Goal: Task Accomplishment & Management: Use online tool/utility

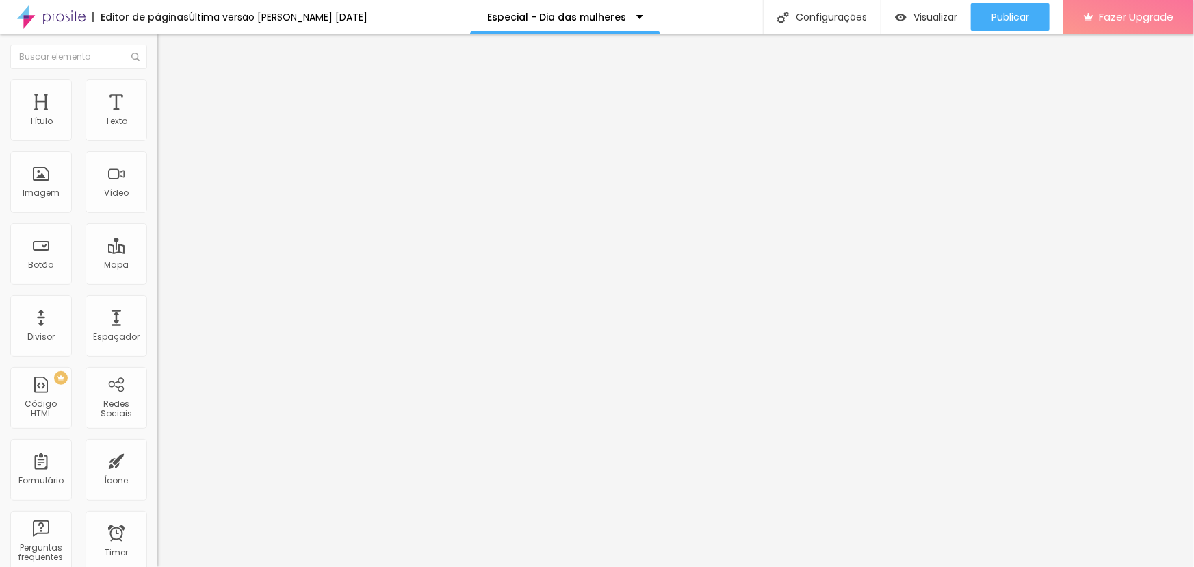
click at [170, 97] on span "Avançado" at bounding box center [192, 103] width 45 height 12
click at [157, 91] on li "Estilo" at bounding box center [235, 86] width 157 height 14
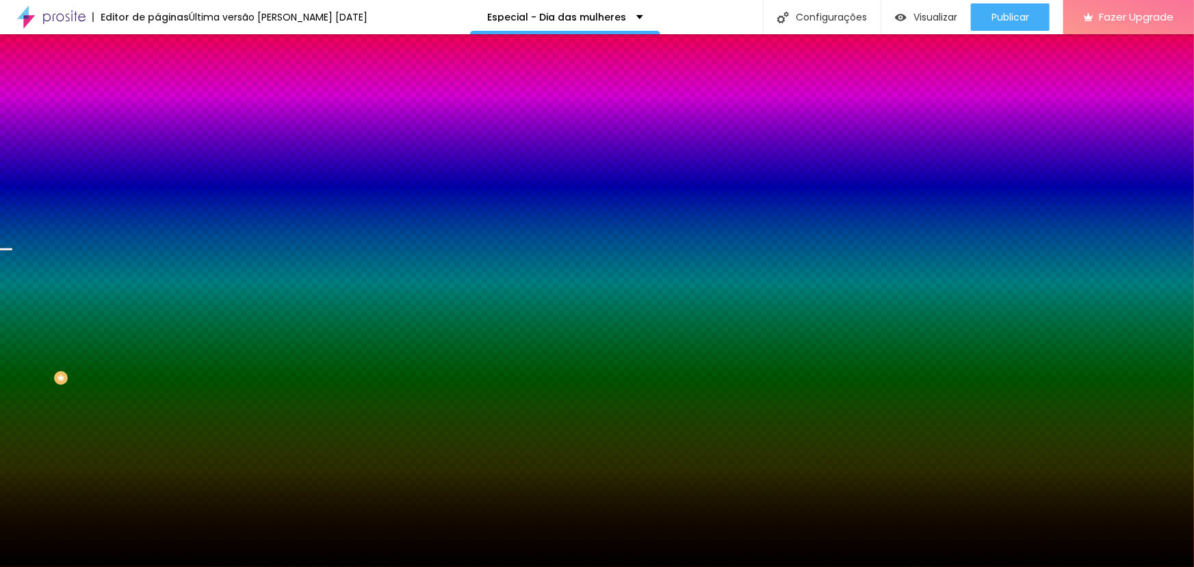
click at [157, 126] on span "Trocar imagem" at bounding box center [194, 120] width 75 height 12
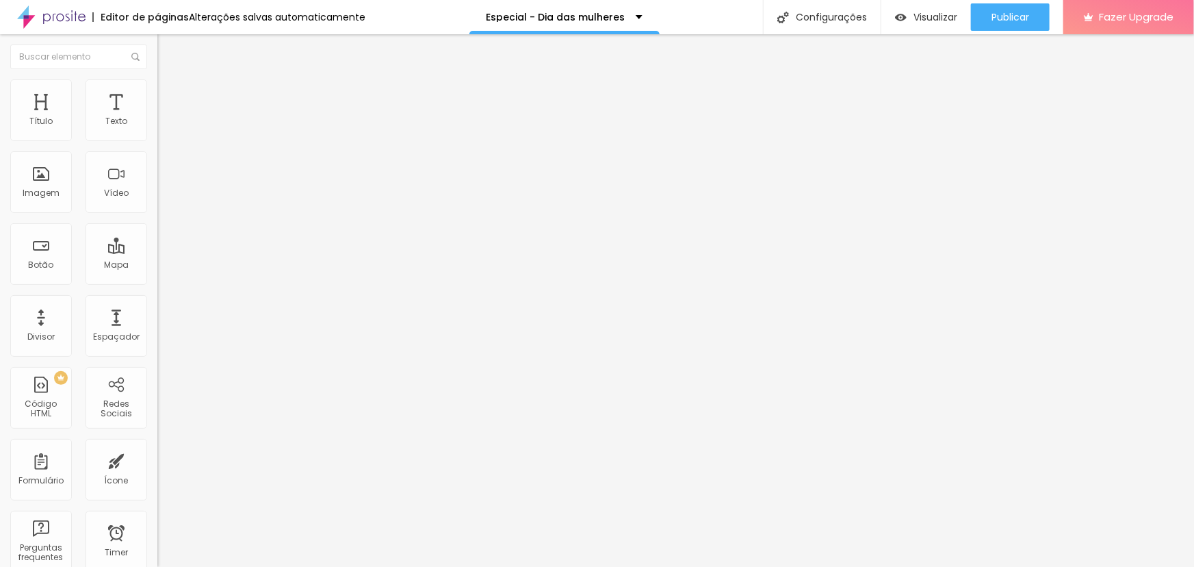
click at [157, 118] on span "Trocar imagem" at bounding box center [194, 112] width 75 height 12
click at [157, 93] on li "Avançado" at bounding box center [235, 100] width 157 height 14
click at [157, 88] on img at bounding box center [163, 85] width 12 height 12
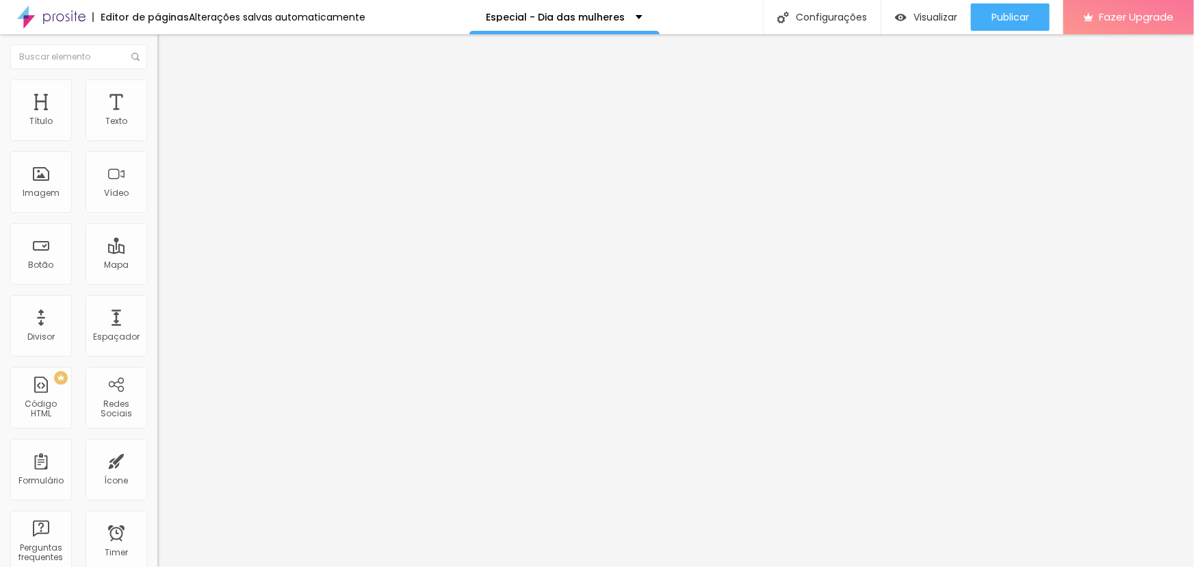
click at [157, 79] on li "Conteúdo" at bounding box center [235, 73] width 157 height 14
click at [157, 86] on li "Estilo" at bounding box center [235, 86] width 157 height 14
type input "2"
type input "3"
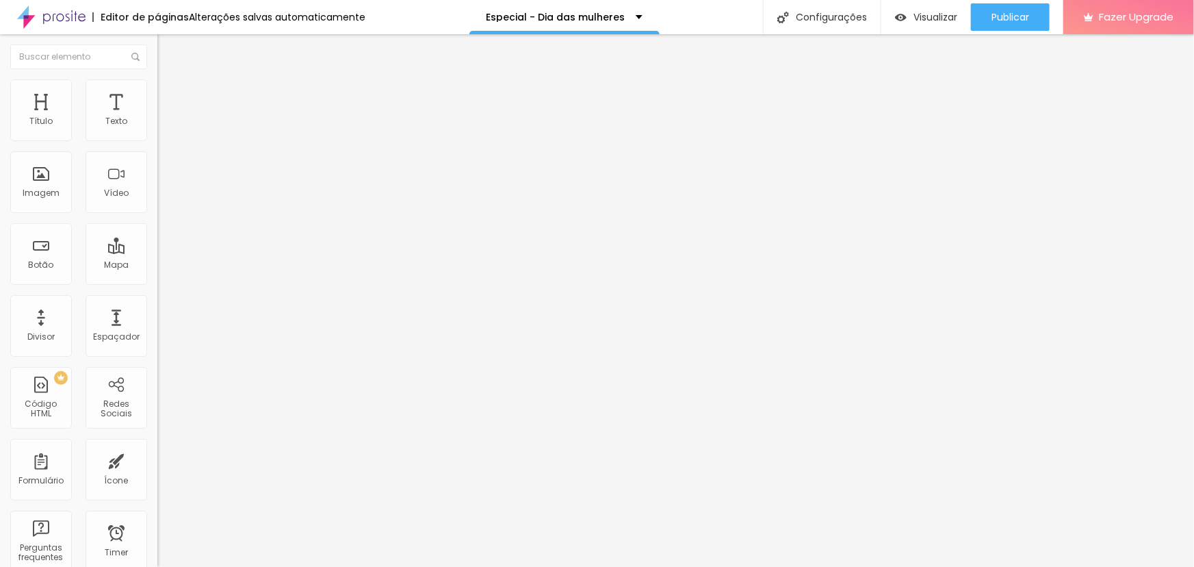
type input "3"
type input "8"
type input "27"
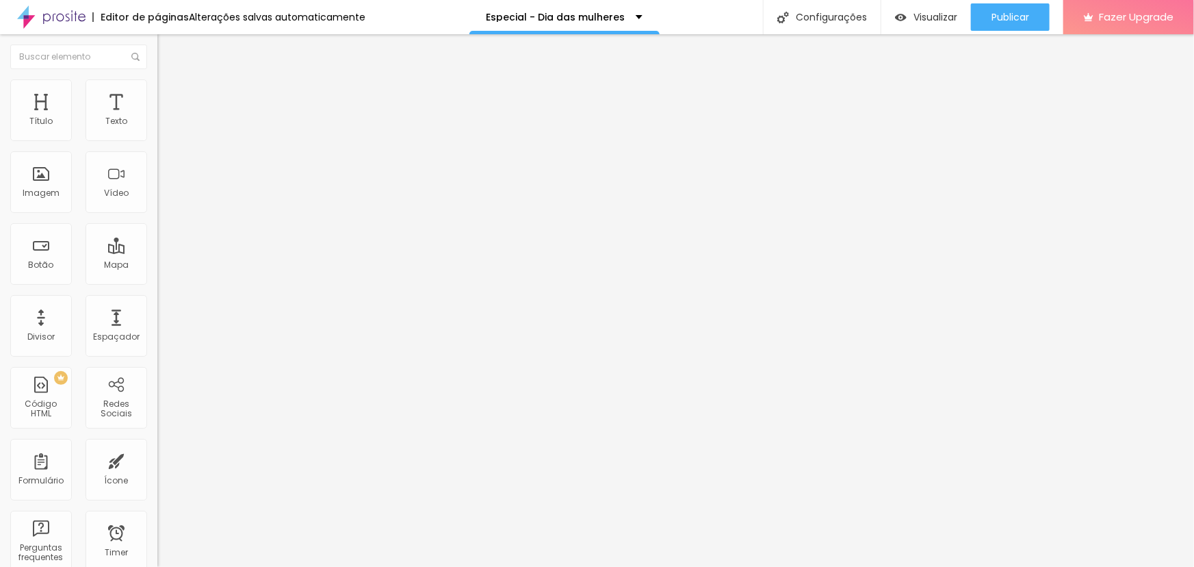
type input "29"
type input "32"
type input "35"
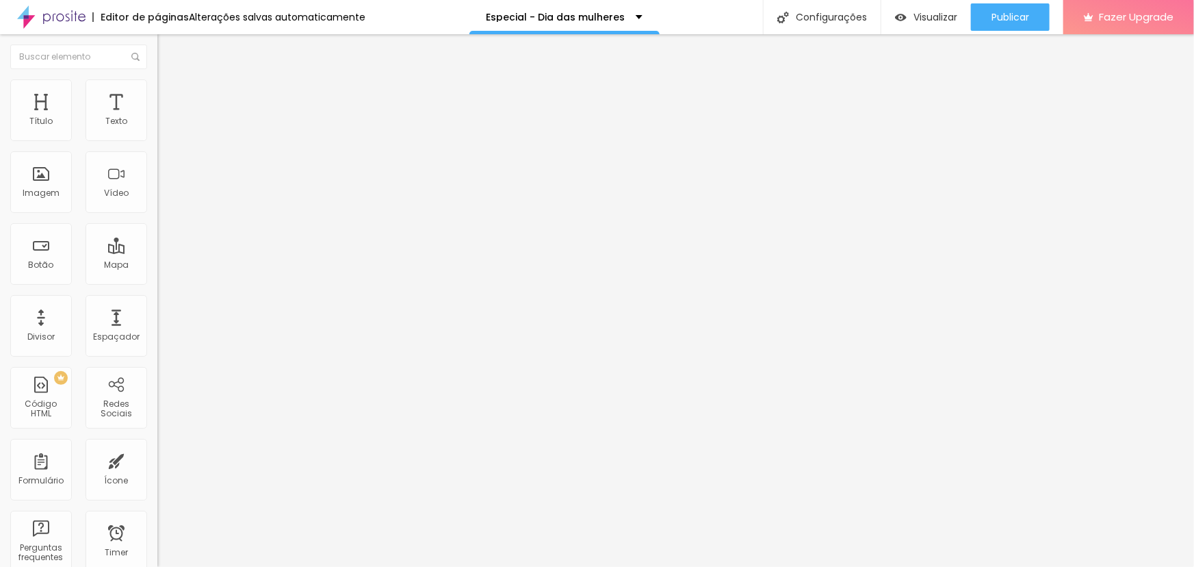
type input "35"
type input "38"
type input "39"
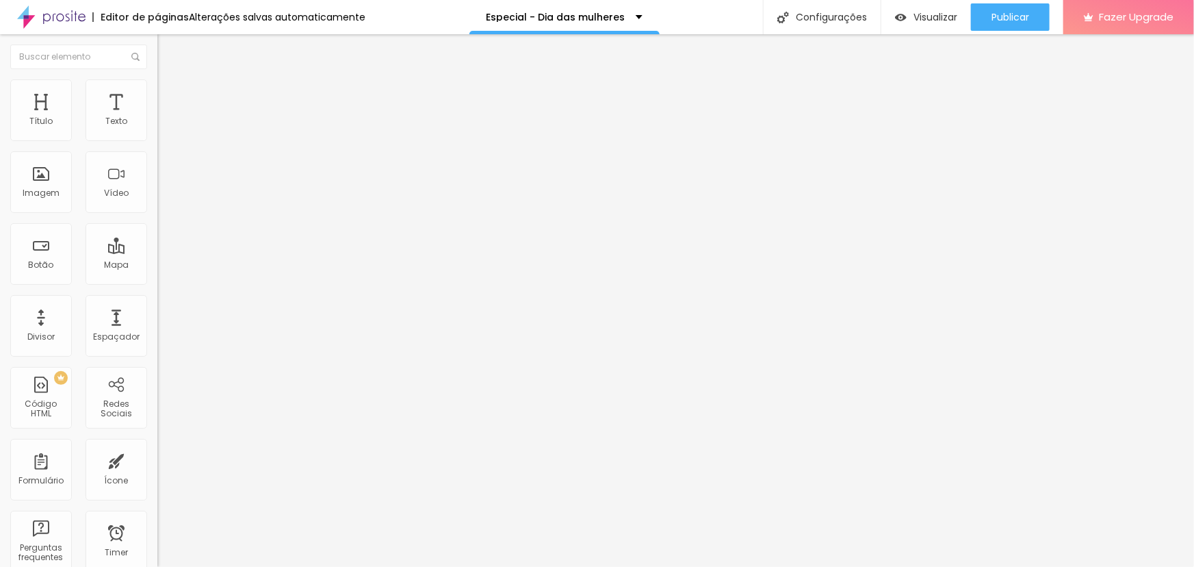
type input "41"
type input "42"
type input "44"
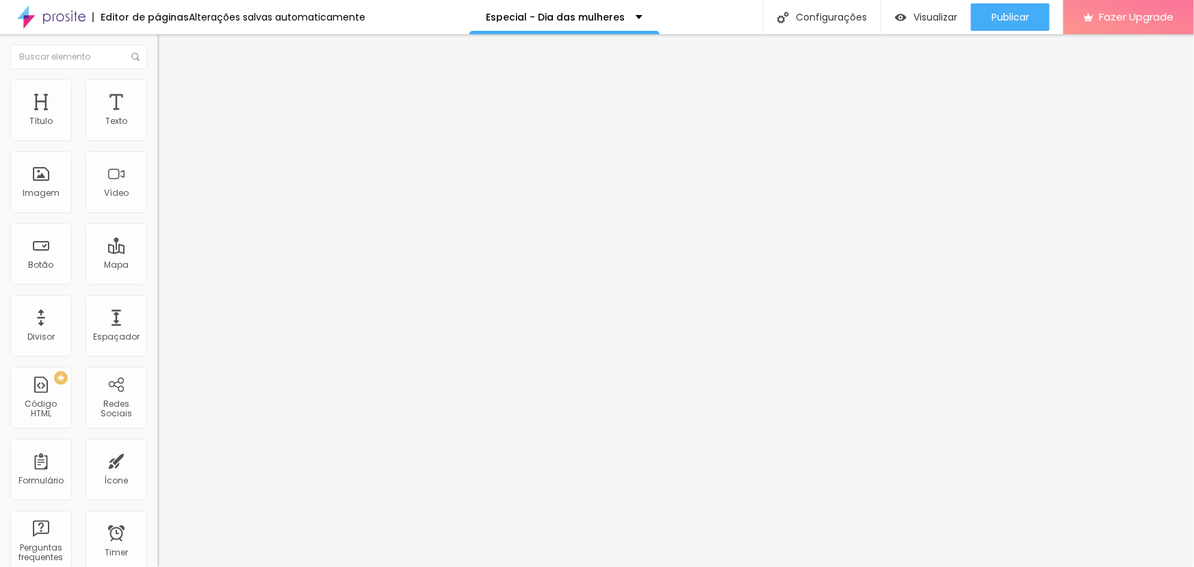
type input "44"
type input "45"
type input "47"
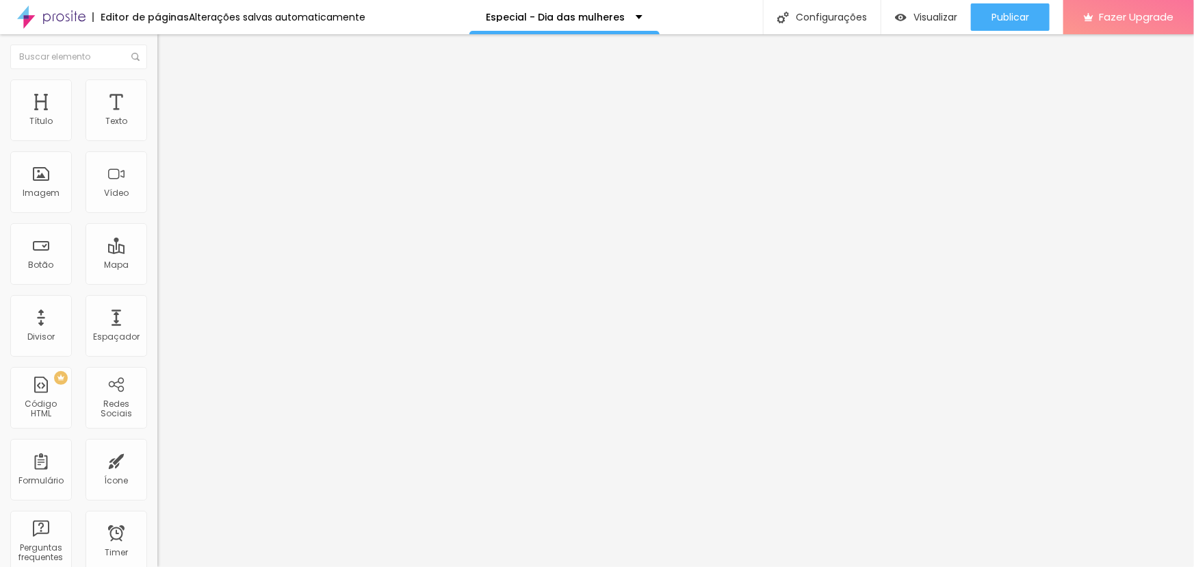
type input "48"
type input "47"
type input "45"
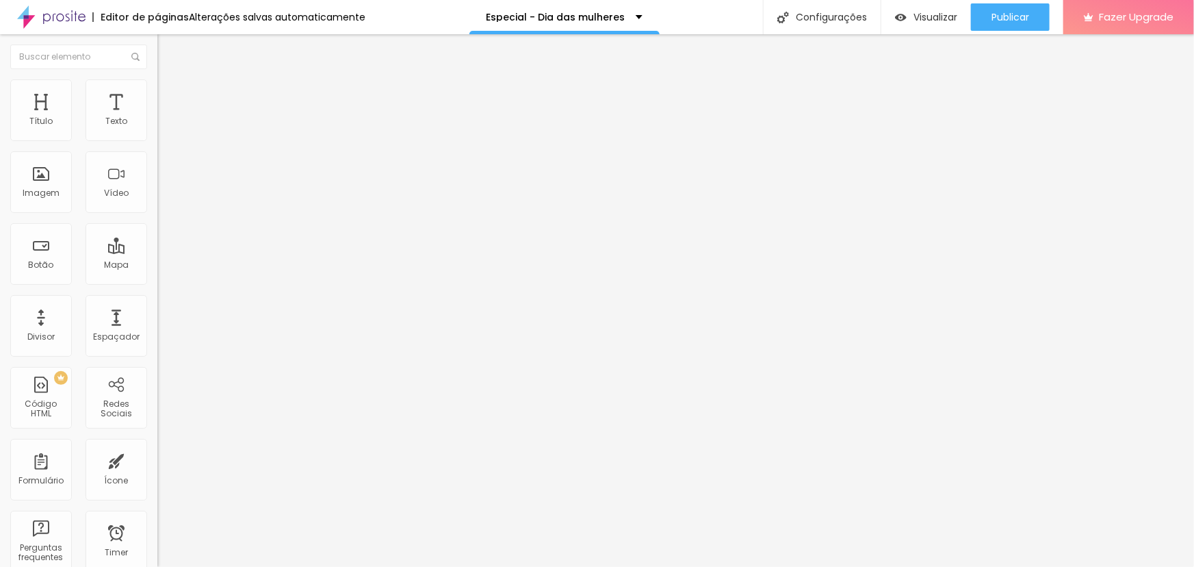
type input "45"
type input "44"
type input "42"
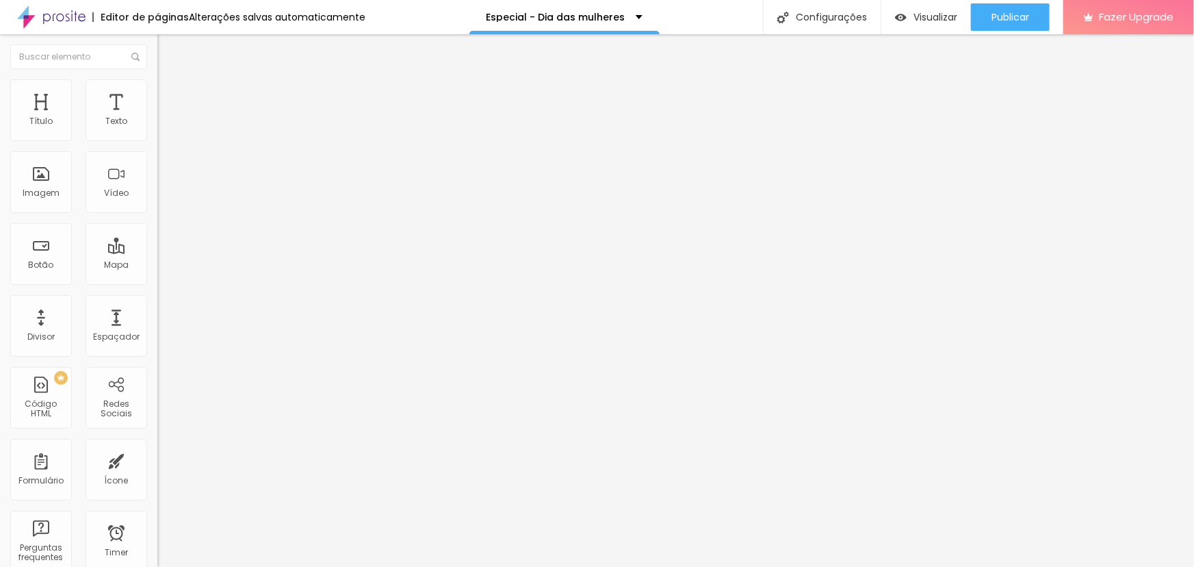
type input "38"
type input "35"
type input "27"
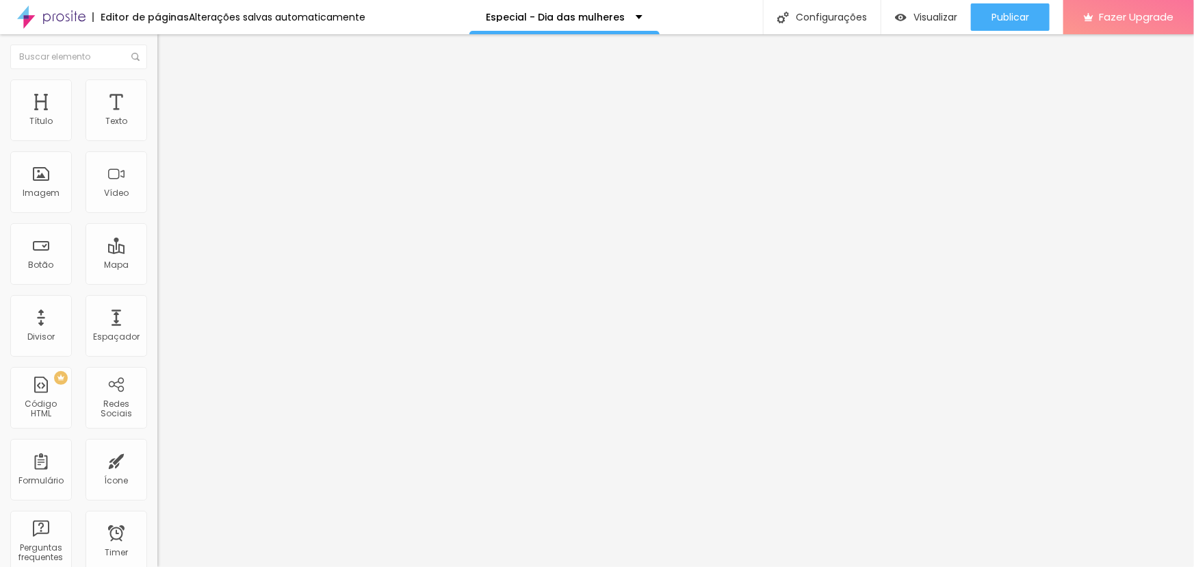
type input "27"
type input "23"
type input "15"
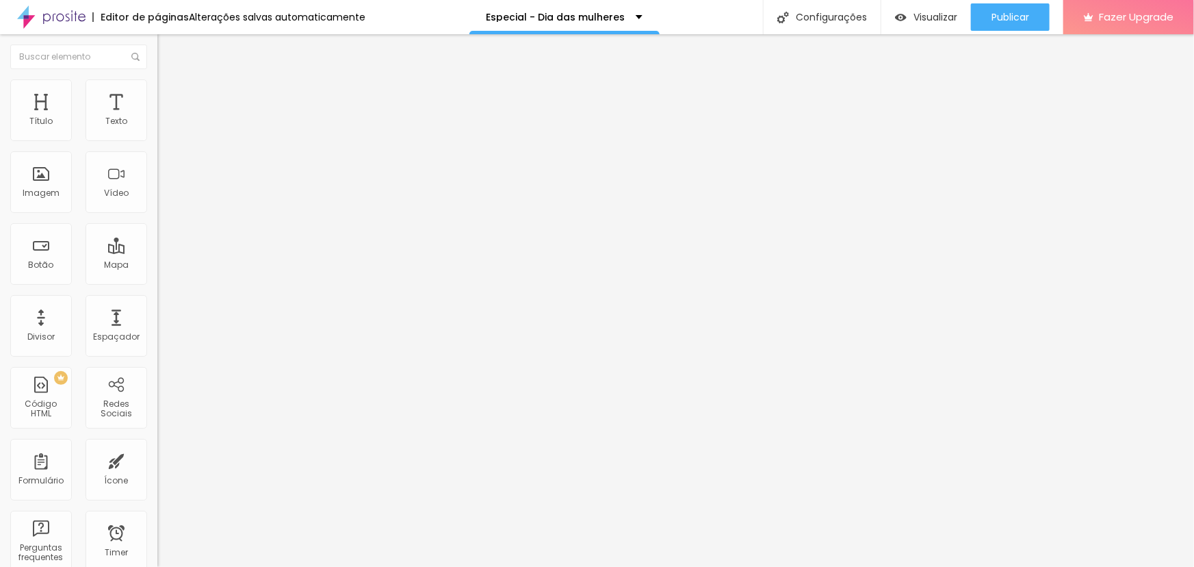
type input "11"
type input "6"
type input "0"
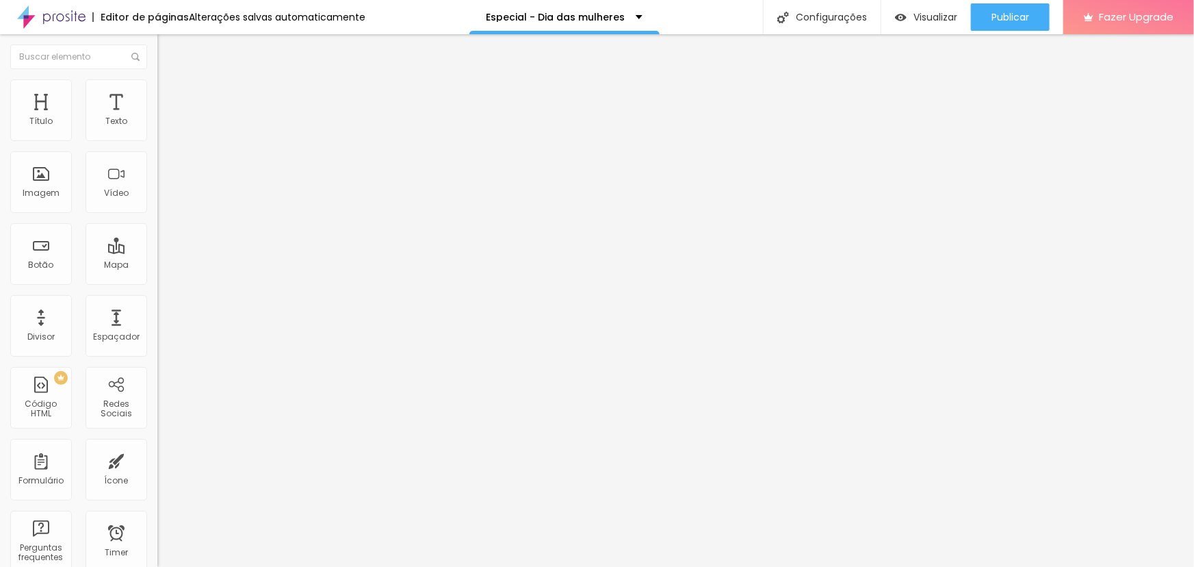
type input "0"
drag, startPoint x: 32, startPoint y: 174, endPoint x: 12, endPoint y: 172, distance: 20.6
click at [157, 300] on input "range" at bounding box center [201, 305] width 88 height 11
click at [157, 78] on img at bounding box center [163, 72] width 12 height 12
click at [157, 118] on span "Trocar imagem" at bounding box center [194, 112] width 75 height 12
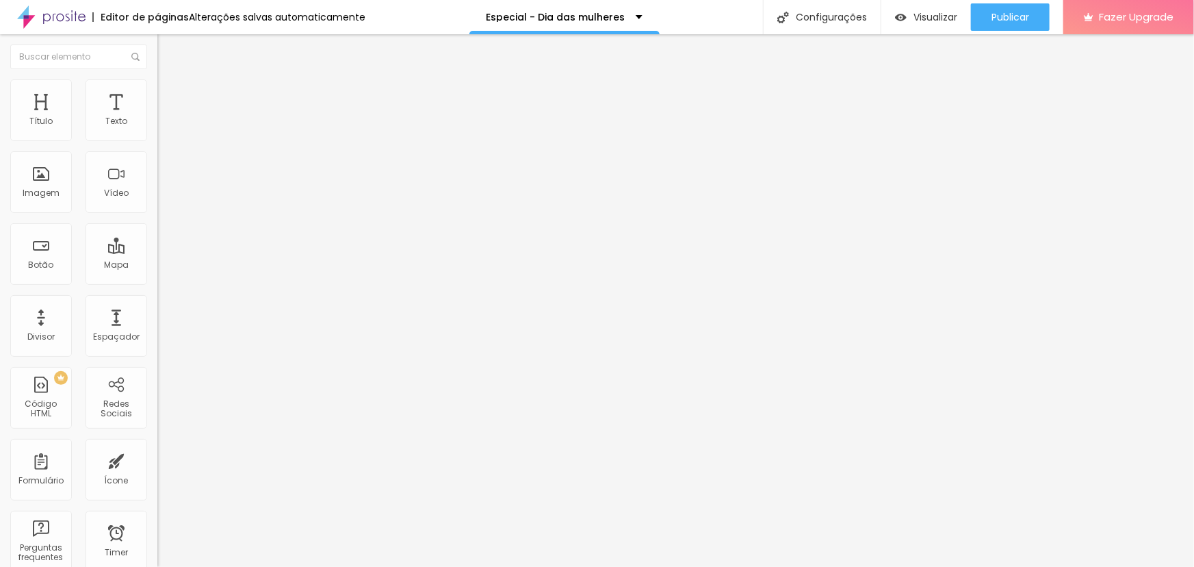
click at [157, 90] on li "Estilo" at bounding box center [235, 86] width 157 height 14
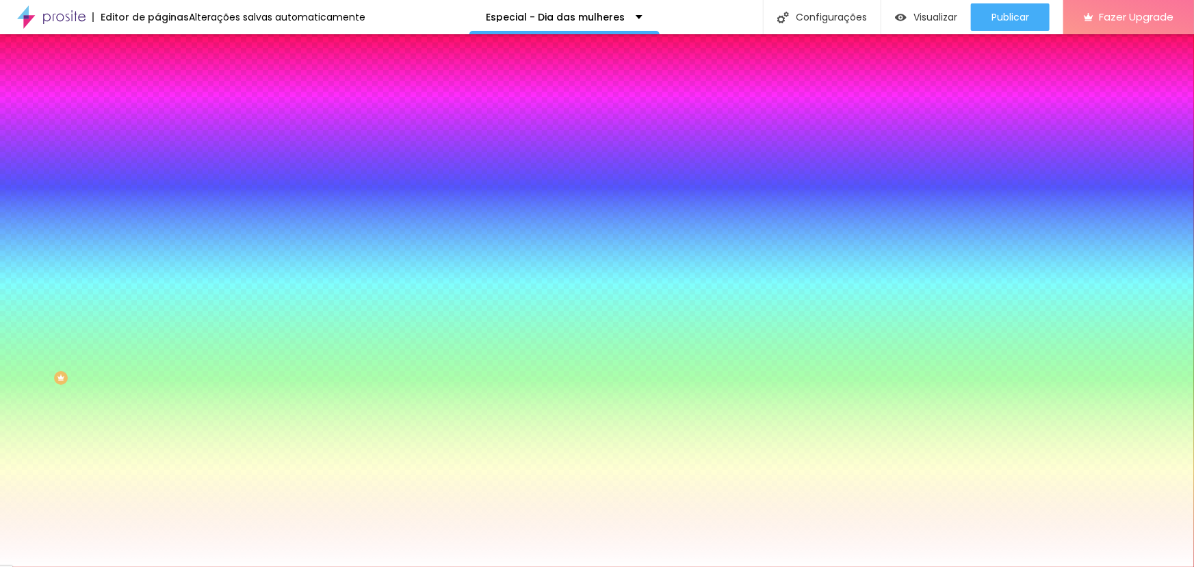
click at [157, 126] on span "Trocar imagem" at bounding box center [194, 120] width 75 height 12
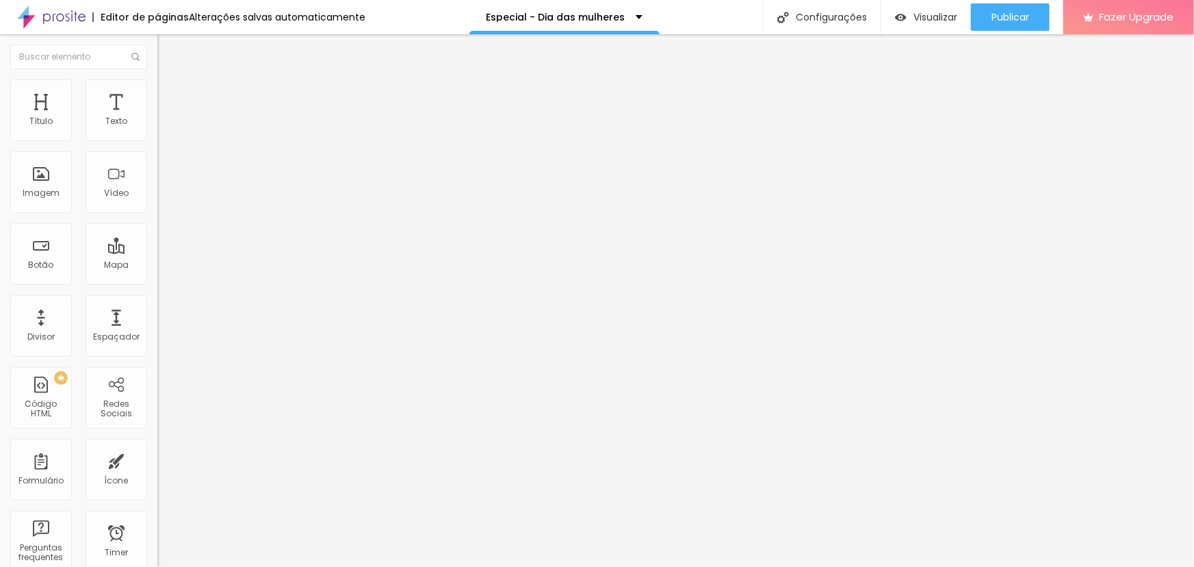
click at [170, 92] on span "Estilo" at bounding box center [180, 89] width 21 height 12
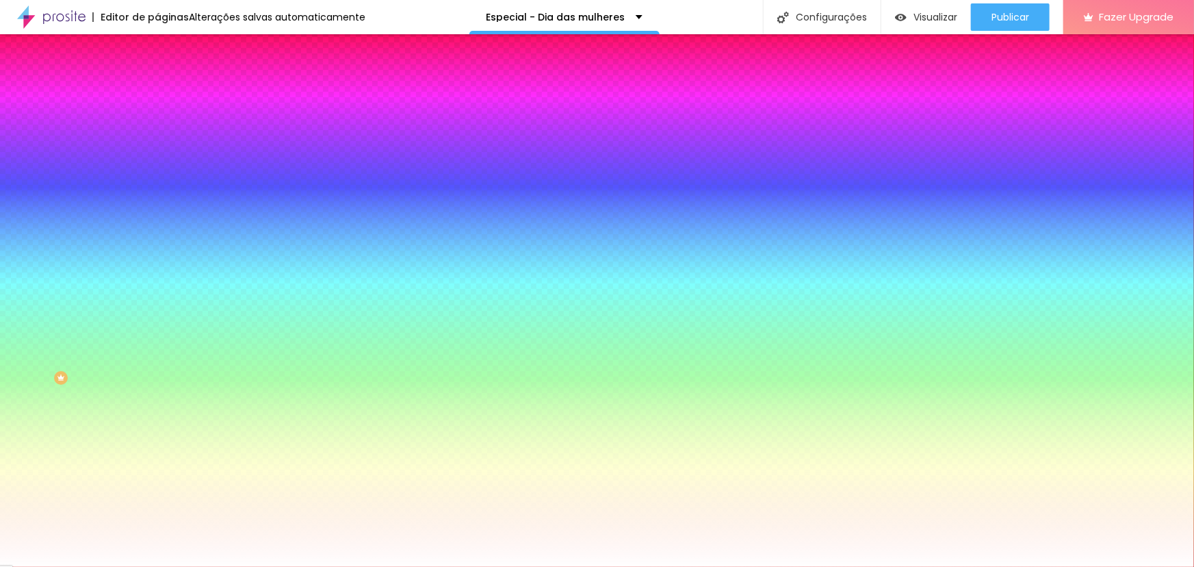
click at [157, 126] on span "Trocar imagem" at bounding box center [194, 120] width 75 height 12
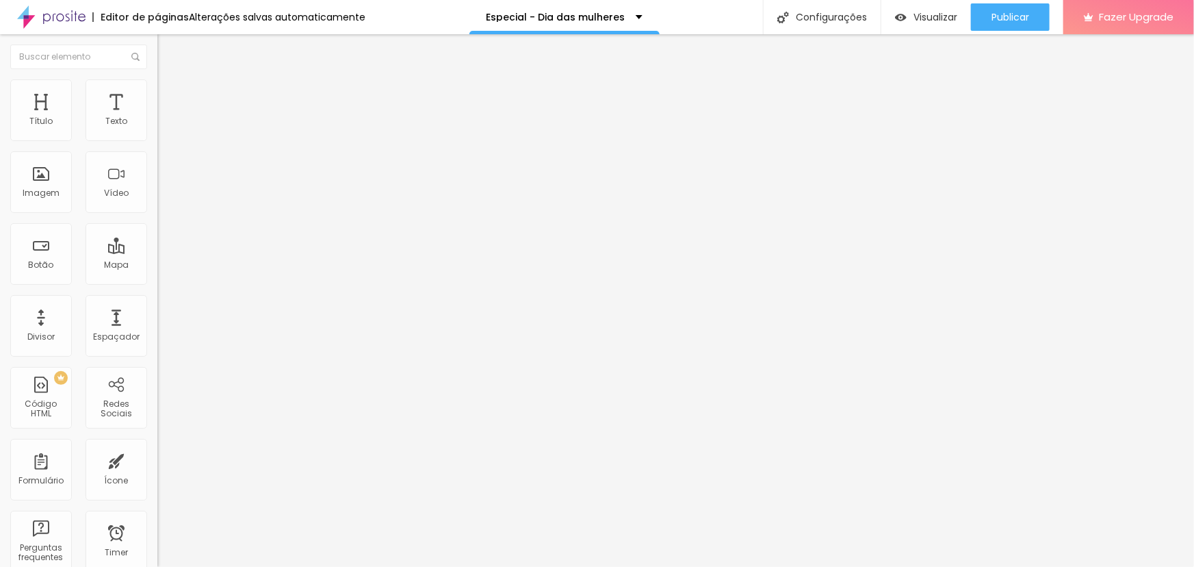
click at [157, 89] on li "Estilo" at bounding box center [235, 86] width 157 height 14
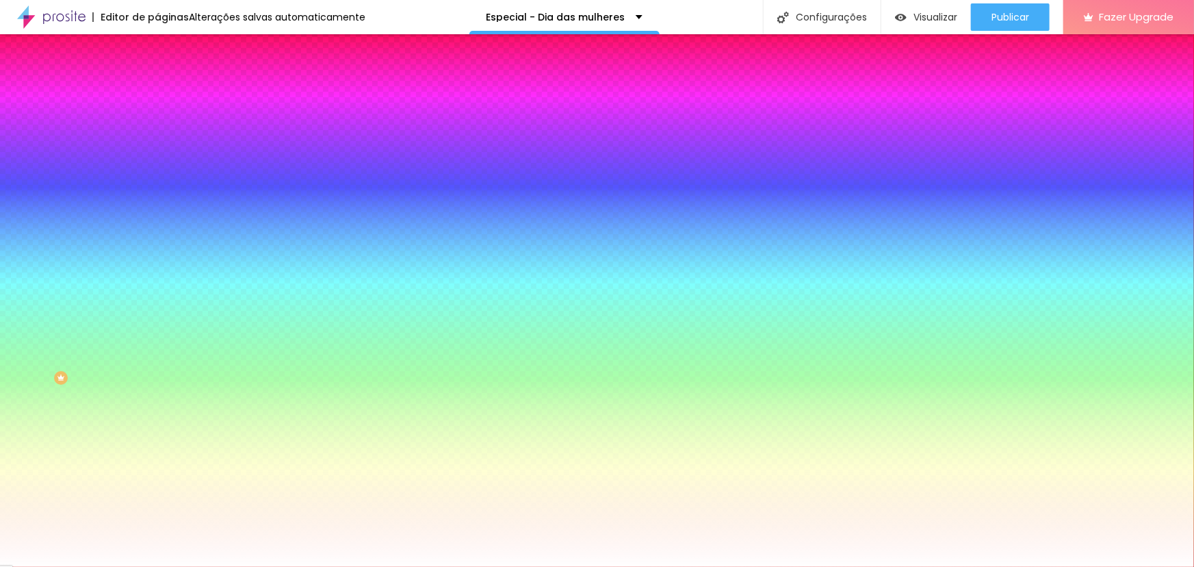
click at [157, 126] on span "Trocar imagem" at bounding box center [194, 120] width 75 height 12
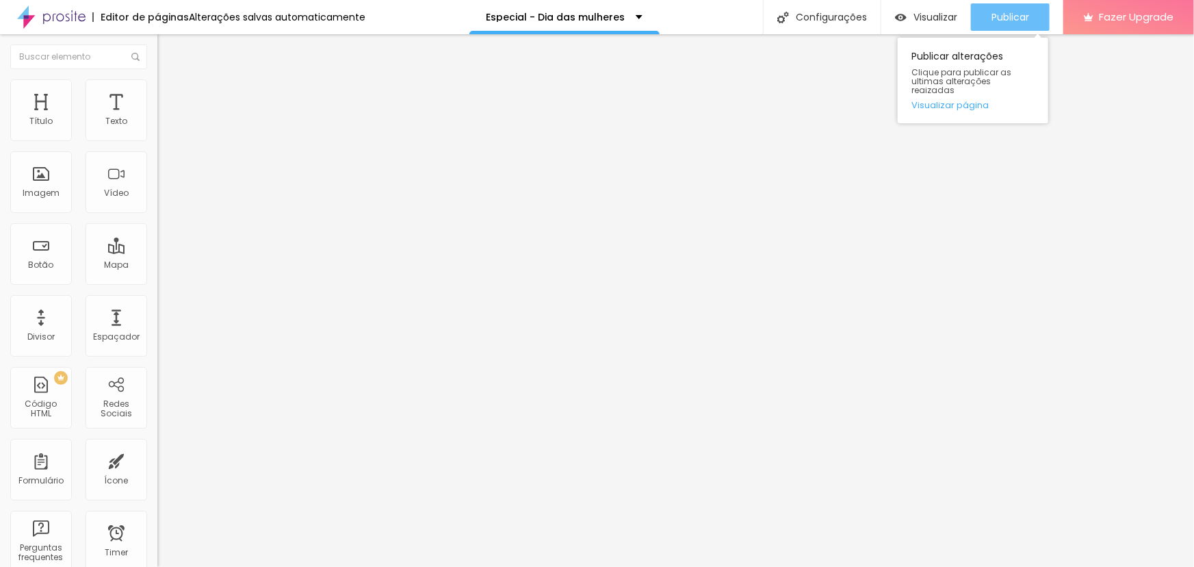
click at [1019, 12] on span "Publicar" at bounding box center [1011, 17] width 38 height 11
